Goal: Task Accomplishment & Management: Use online tool/utility

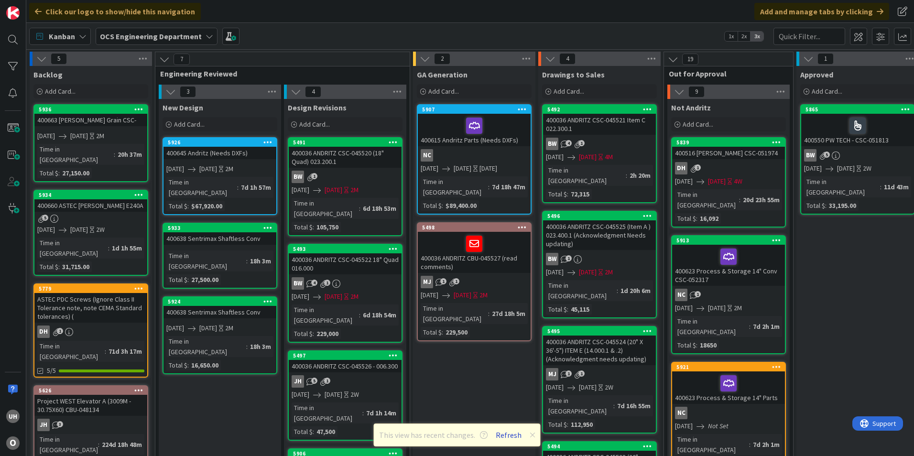
click at [503, 434] on button "Refresh" at bounding box center [508, 435] width 33 height 12
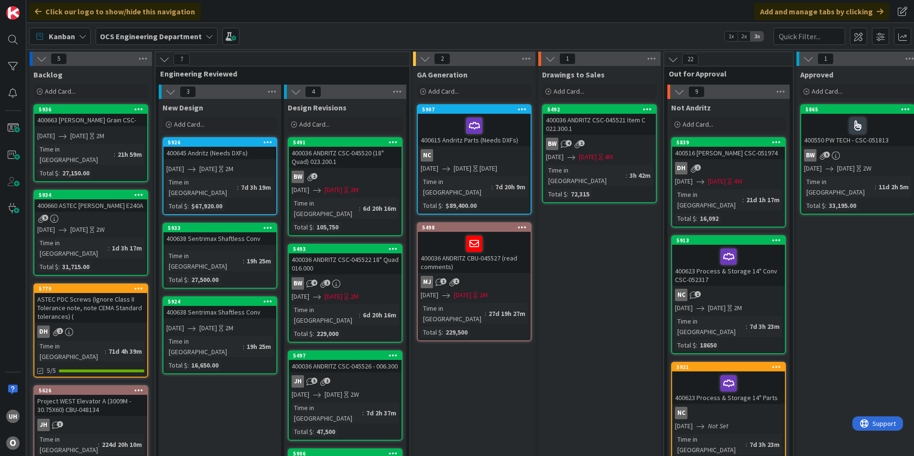
scroll to position [0, 833]
drag, startPoint x: 76, startPoint y: 229, endPoint x: 211, endPoint y: 418, distance: 232.4
